Goal: Navigation & Orientation: Find specific page/section

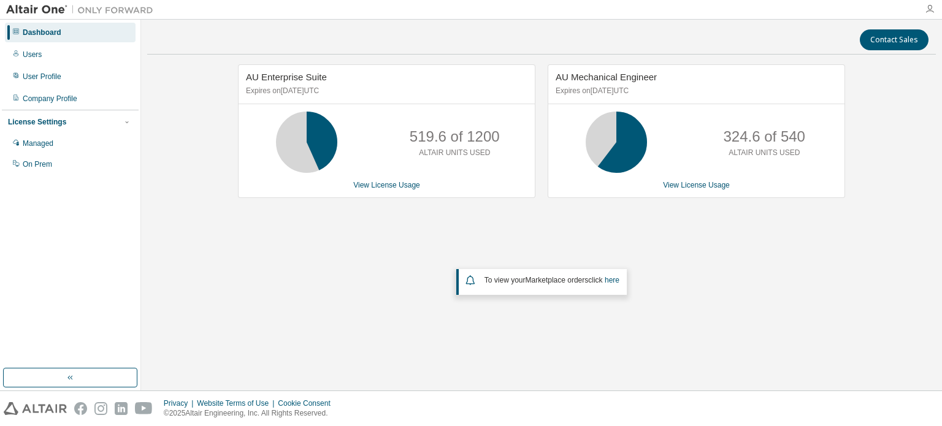
click at [926, 12] on icon "button" at bounding box center [929, 9] width 10 height 10
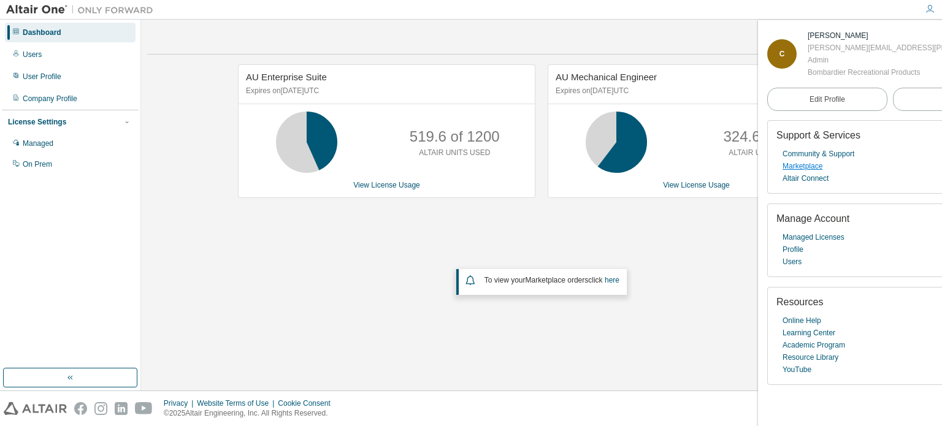
click at [814, 164] on link "Marketplace" at bounding box center [802, 166] width 40 height 12
